Goal: Navigation & Orientation: Find specific page/section

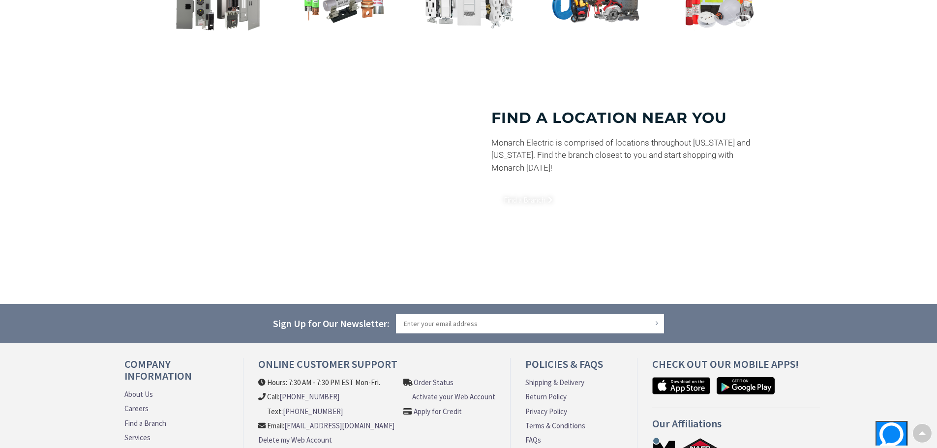
scroll to position [689, 0]
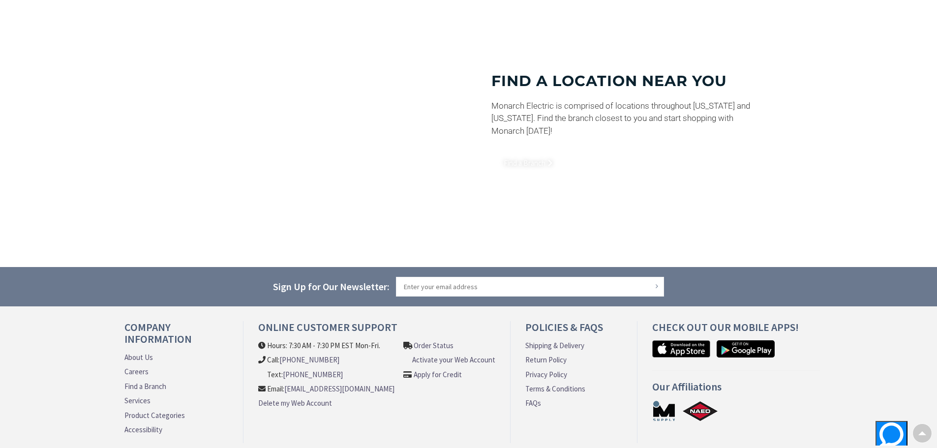
click at [353, 310] on link "[EMAIL_ADDRESS][DOMAIN_NAME]" at bounding box center [339, 389] width 110 height 10
click at [140, 310] on link "Find a Branch" at bounding box center [145, 386] width 42 height 10
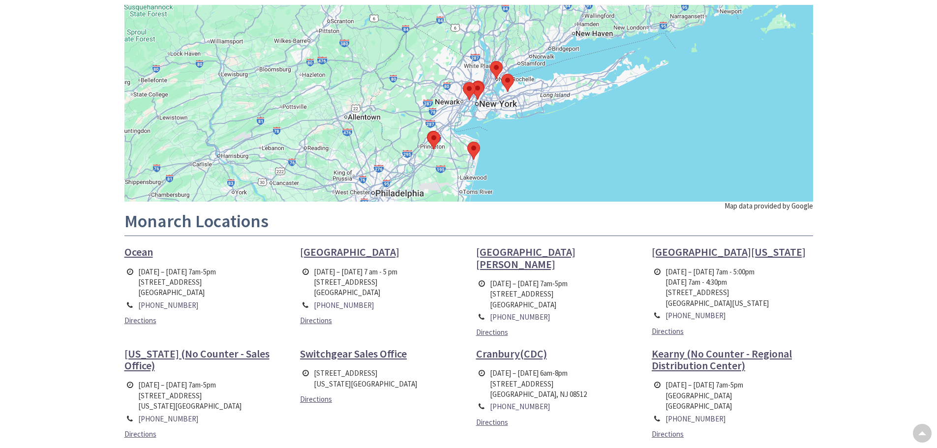
scroll to position [148, 0]
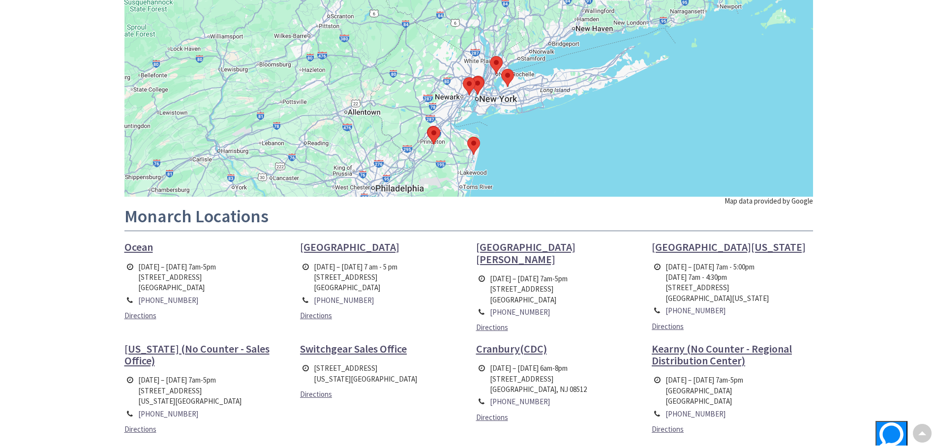
click at [494, 62] on img at bounding box center [496, 65] width 21 height 26
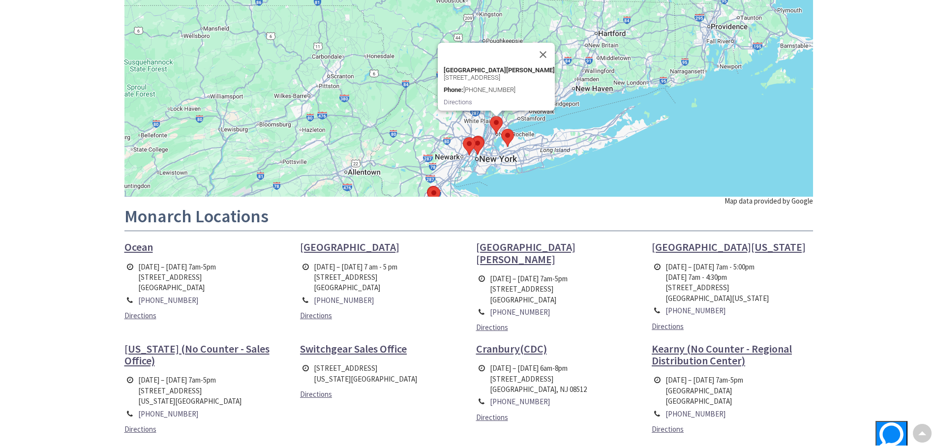
click at [508, 138] on img at bounding box center [507, 138] width 21 height 26
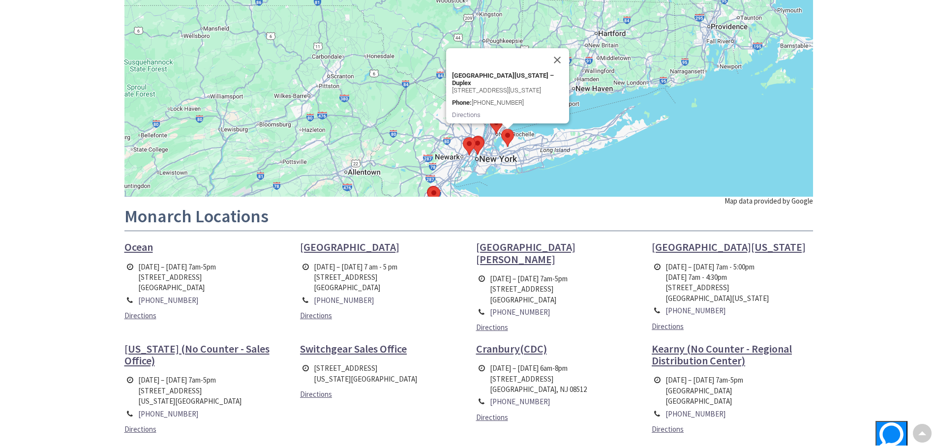
click at [494, 126] on img at bounding box center [496, 125] width 21 height 26
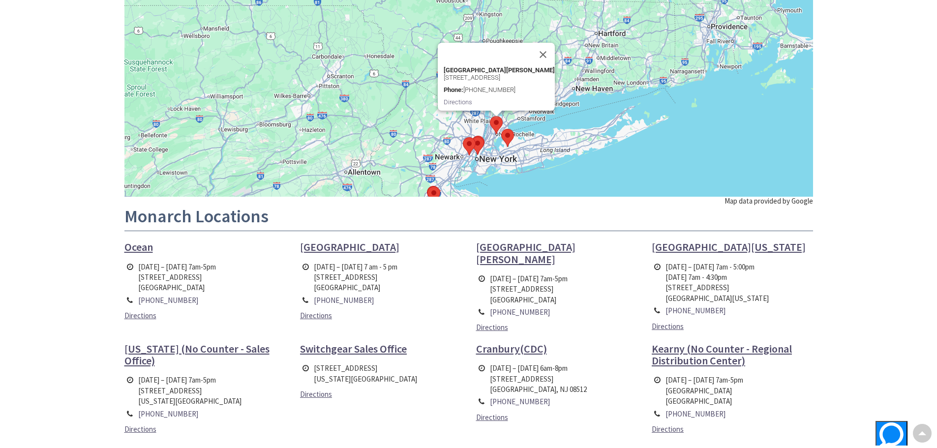
click at [520, 247] on span "New Rochelle" at bounding box center [525, 253] width 99 height 26
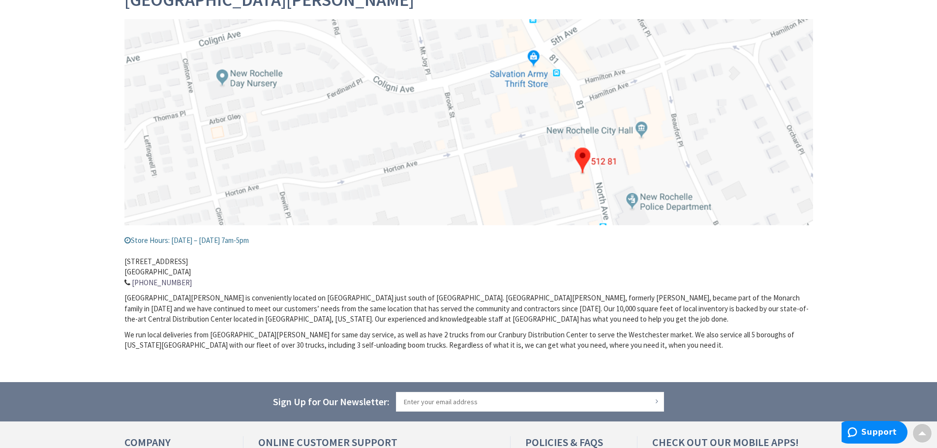
scroll to position [98, 0]
